Goal: Information Seeking & Learning: Learn about a topic

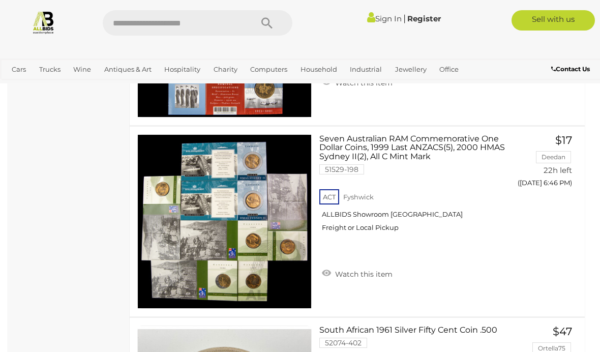
scroll to position [3093, 0]
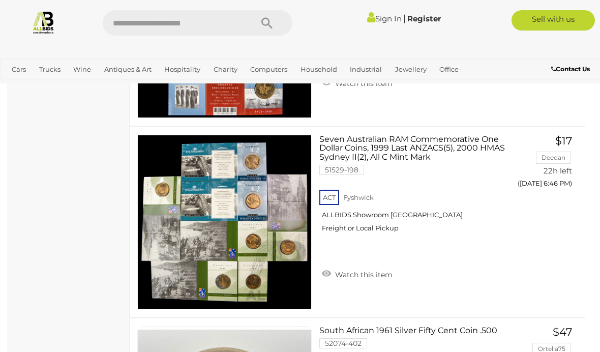
click at [0, 0] on span "Auctions" at bounding box center [0, 0] width 0 height 0
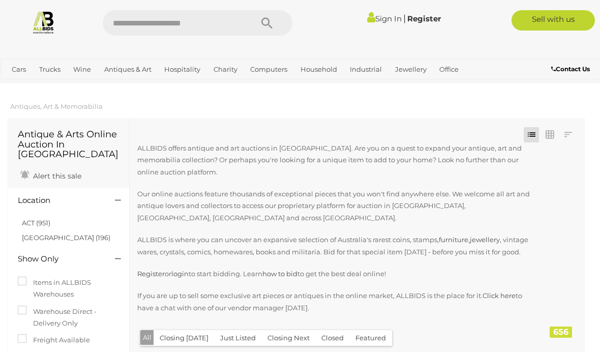
click at [358, 128] on div "Closing First Closing Last Lowest Bid Highest Bid Item Name A-Z Item Name Z-A A…" at bounding box center [357, 235] width 455 height 235
click at [46, 233] on link "[GEOGRAPHIC_DATA] (196)" at bounding box center [66, 237] width 88 height 8
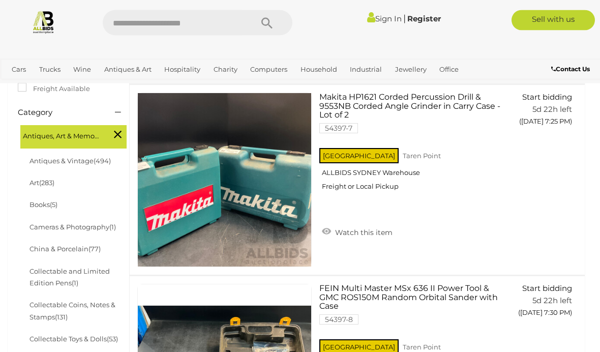
scroll to position [270, 0]
click at [85, 157] on link "Antiques & Vintage (494)" at bounding box center [69, 161] width 81 height 8
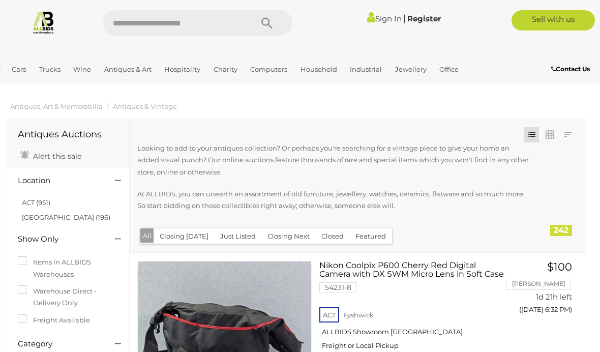
click at [547, 118] on div "Closing First Closing Last Lowest Bid Highest Bid Item Name A-Z Item Name Z-A A…" at bounding box center [357, 185] width 455 height 134
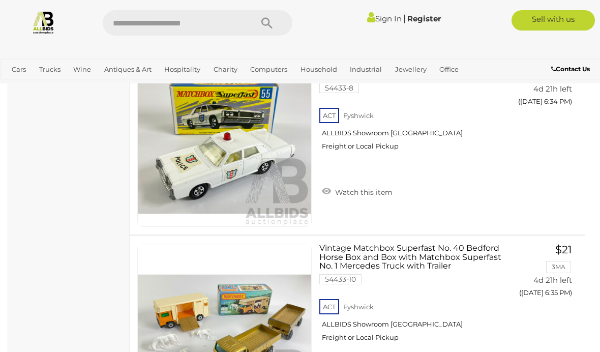
scroll to position [6890, 0]
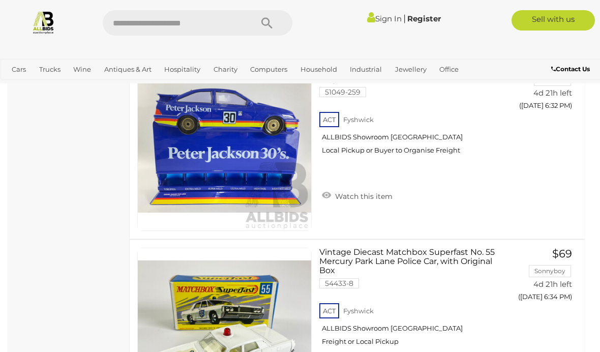
click at [208, 24] on input "text" at bounding box center [172, 22] width 139 height 25
click at [409, 46] on div at bounding box center [300, 48] width 600 height 20
click at [0, 0] on span "Auctions" at bounding box center [0, 0] width 0 height 0
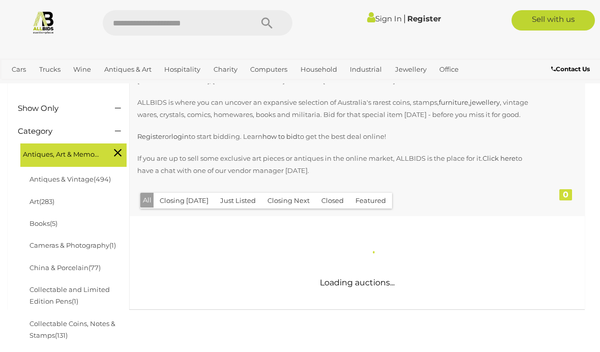
scroll to position [121, 0]
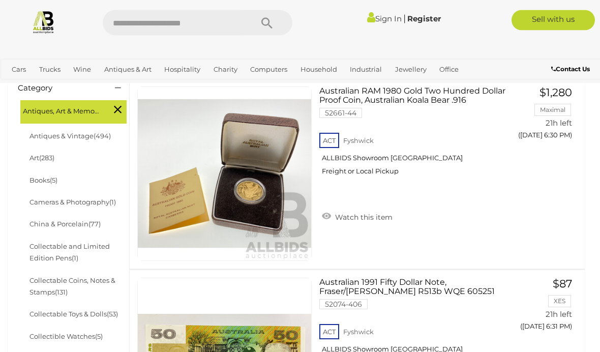
scroll to position [269, 0]
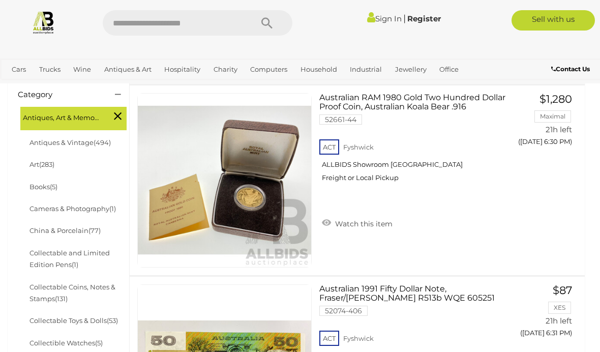
click at [98, 138] on span "(494)" at bounding box center [102, 142] width 17 height 8
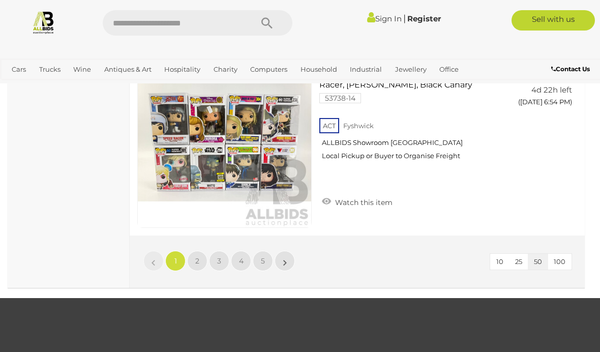
scroll to position [9567, 0]
click at [192, 259] on link "2" at bounding box center [197, 261] width 20 height 20
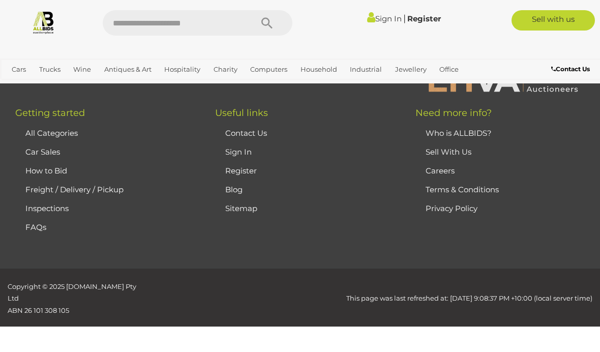
scroll to position [148, 0]
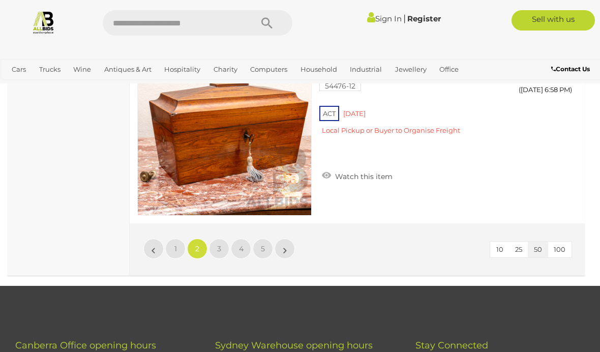
scroll to position [9579, 0]
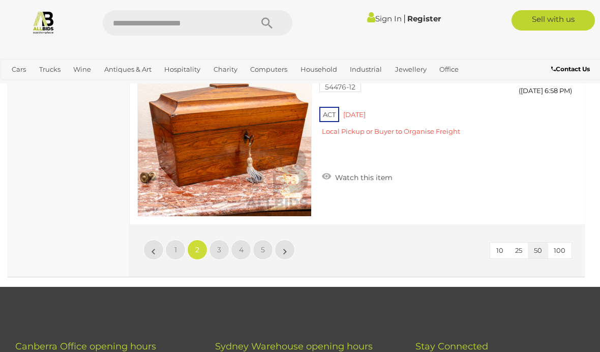
click at [221, 247] on link "3" at bounding box center [219, 249] width 20 height 20
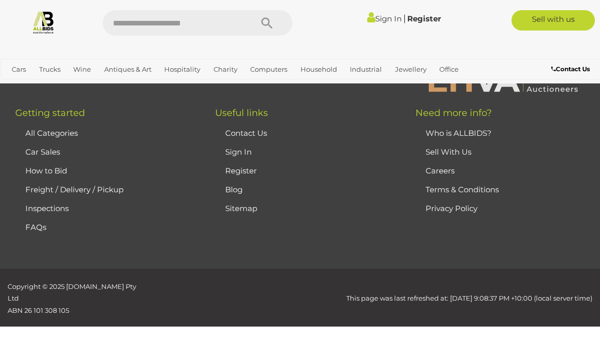
scroll to position [148, 0]
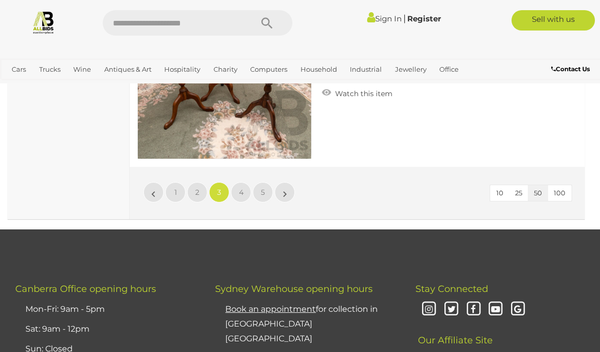
click at [239, 192] on span "4" at bounding box center [241, 192] width 5 height 9
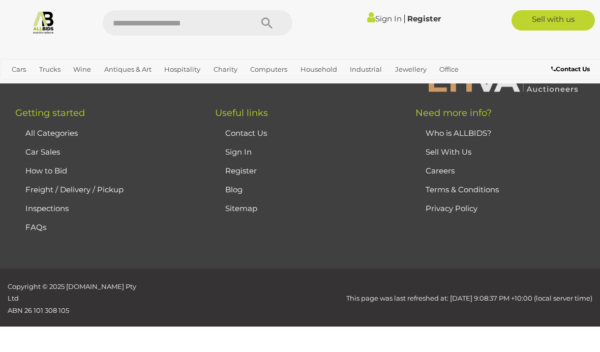
scroll to position [148, 0]
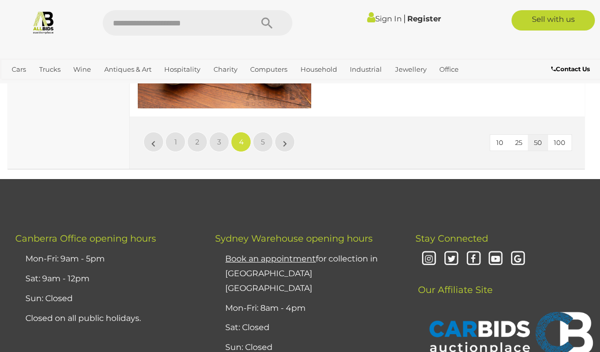
scroll to position [9684, 0]
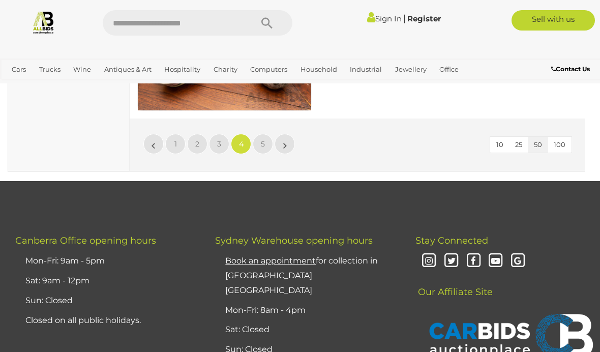
click at [265, 135] on link "5" at bounding box center [263, 144] width 20 height 20
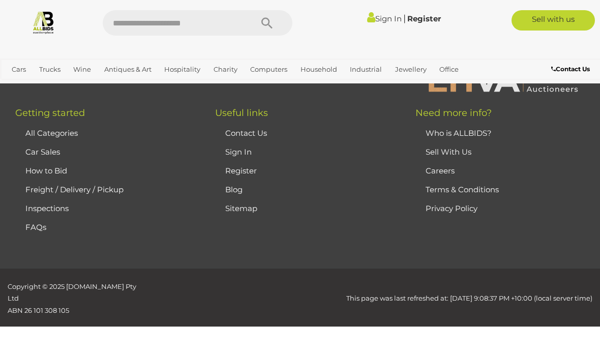
scroll to position [148, 0]
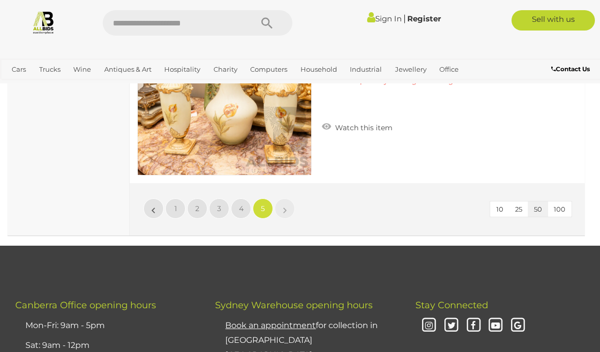
scroll to position [8091, 0]
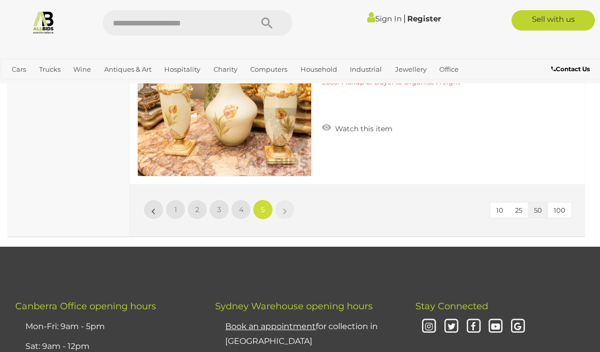
click at [287, 205] on link "»" at bounding box center [284, 209] width 20 height 20
click at [561, 207] on span "100" at bounding box center [559, 210] width 12 height 8
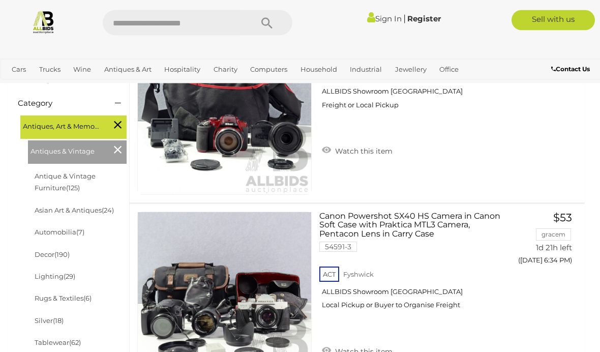
scroll to position [241, 0]
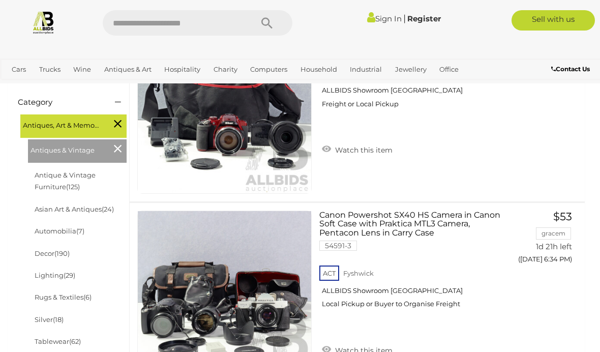
click at [50, 174] on link "Antique & Vintage Furniture (125)" at bounding box center [65, 181] width 61 height 20
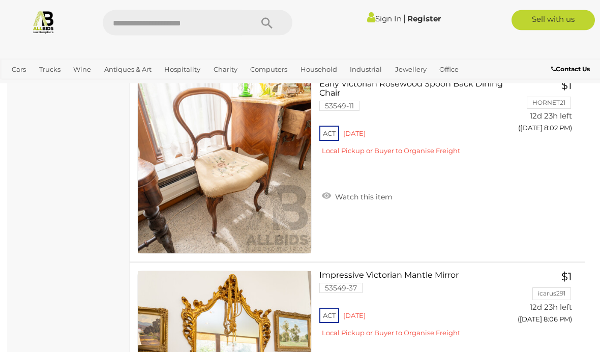
scroll to position [11943, 0]
click at [0, 0] on link "Art" at bounding box center [0, 0] width 0 height 0
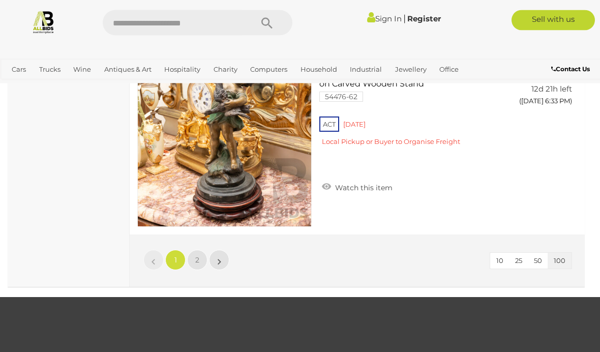
scroll to position [19107, 0]
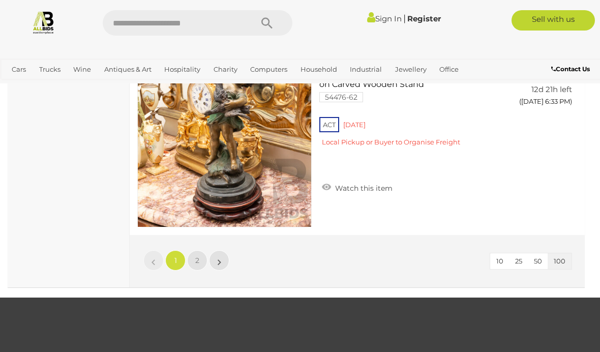
click at [198, 250] on link "2" at bounding box center [197, 260] width 20 height 20
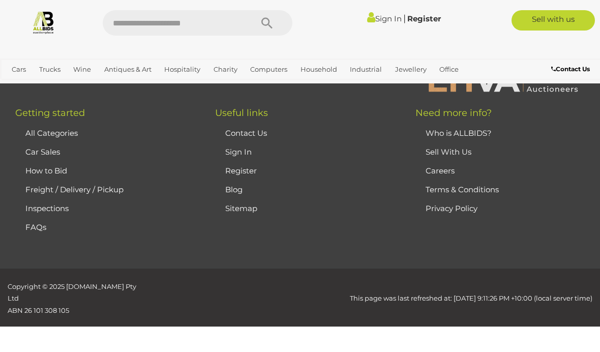
scroll to position [137, 0]
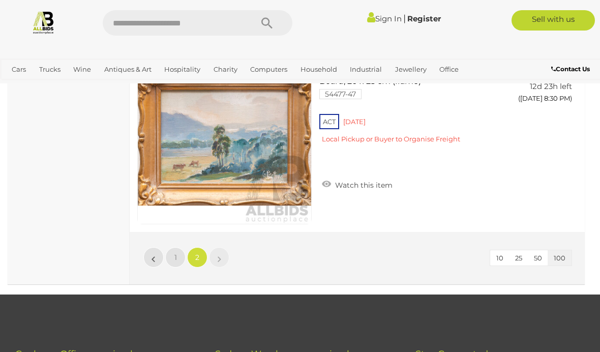
scroll to position [13199, 0]
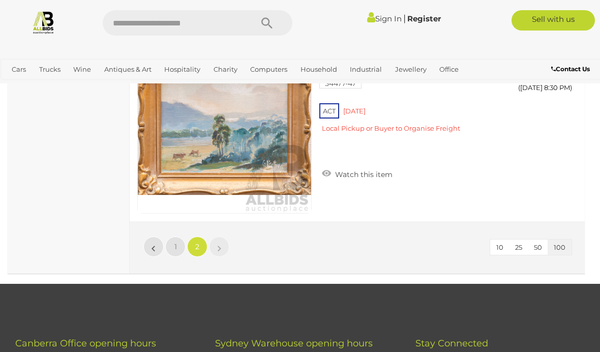
click at [217, 248] on link "»" at bounding box center [219, 246] width 20 height 20
